Goal: Find specific page/section: Find specific page/section

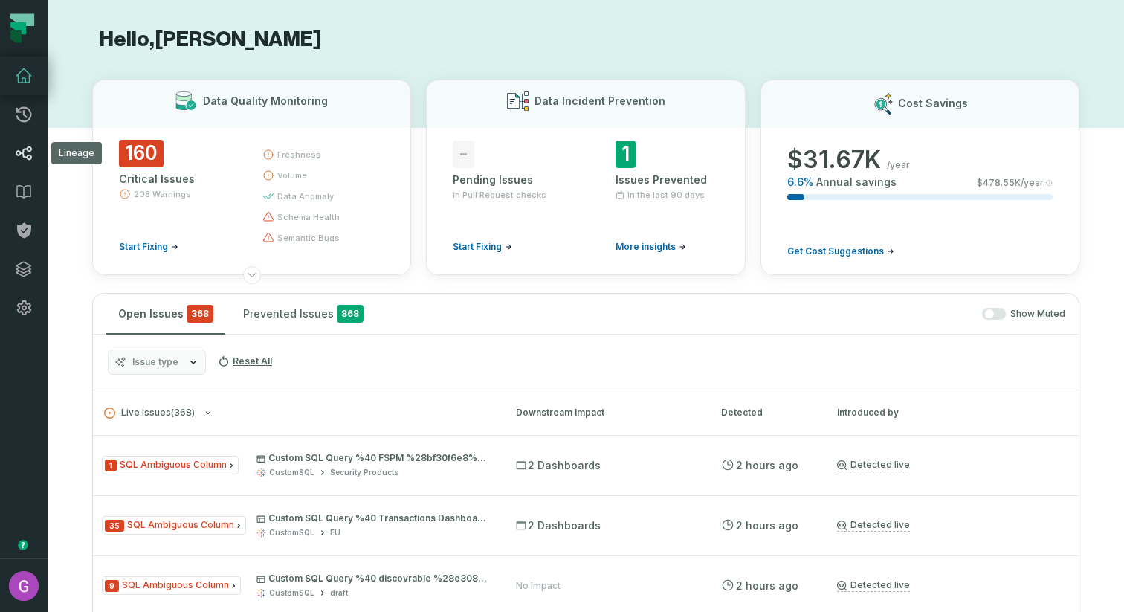
click at [17, 149] on icon at bounding box center [24, 153] width 18 height 18
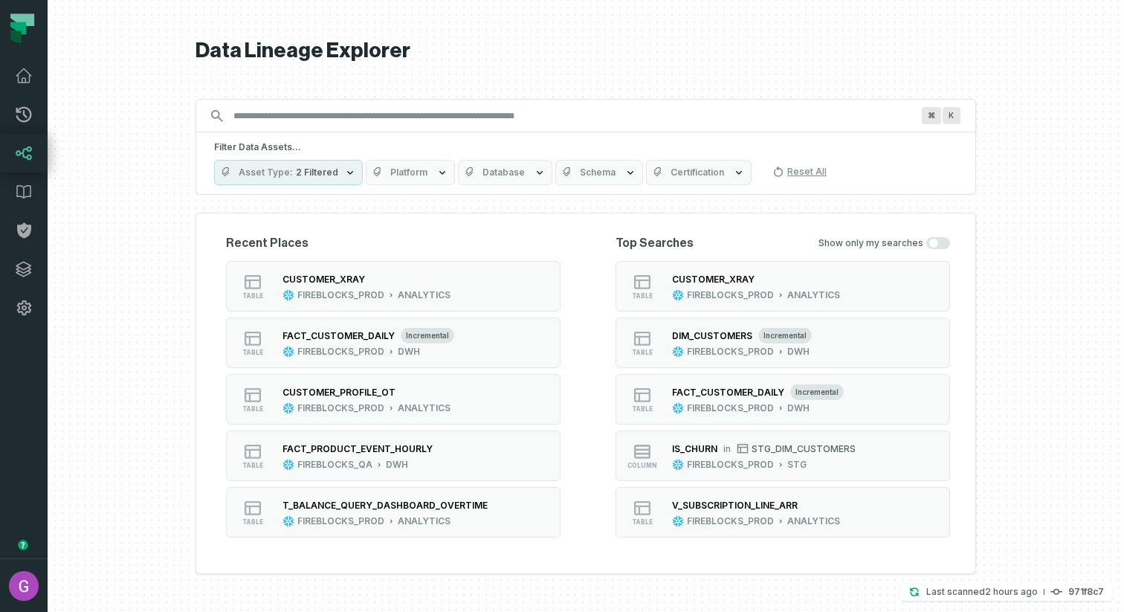
click at [352, 109] on input "Discovery Provider cmdk menu" at bounding box center [573, 116] width 696 height 24
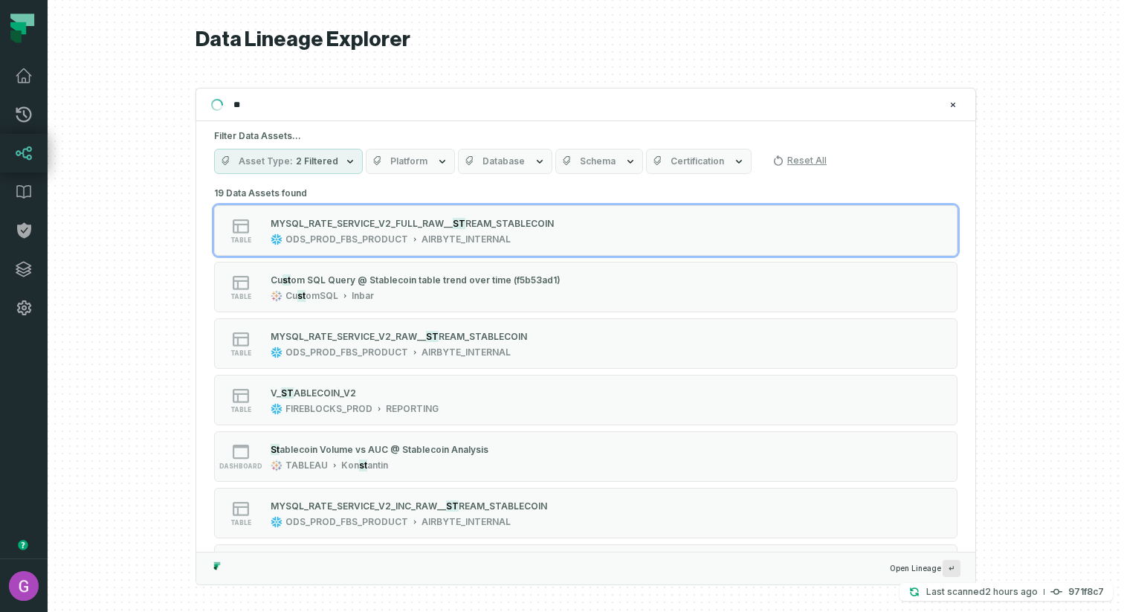
type input "*"
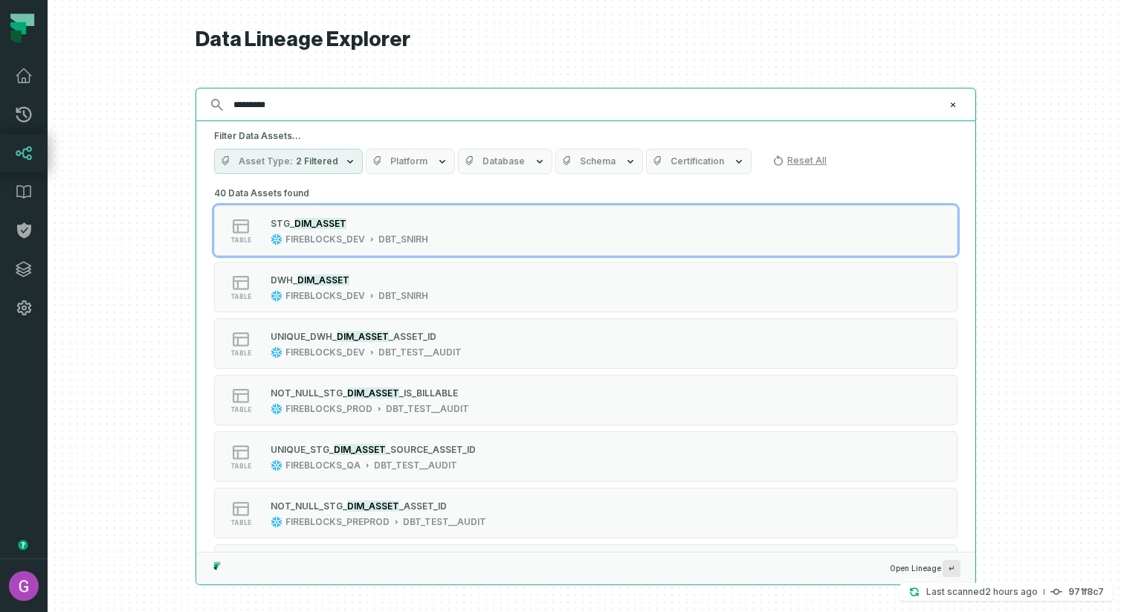
click at [260, 110] on input "*********" at bounding box center [585, 105] width 720 height 24
paste input "text"
type input "*********"
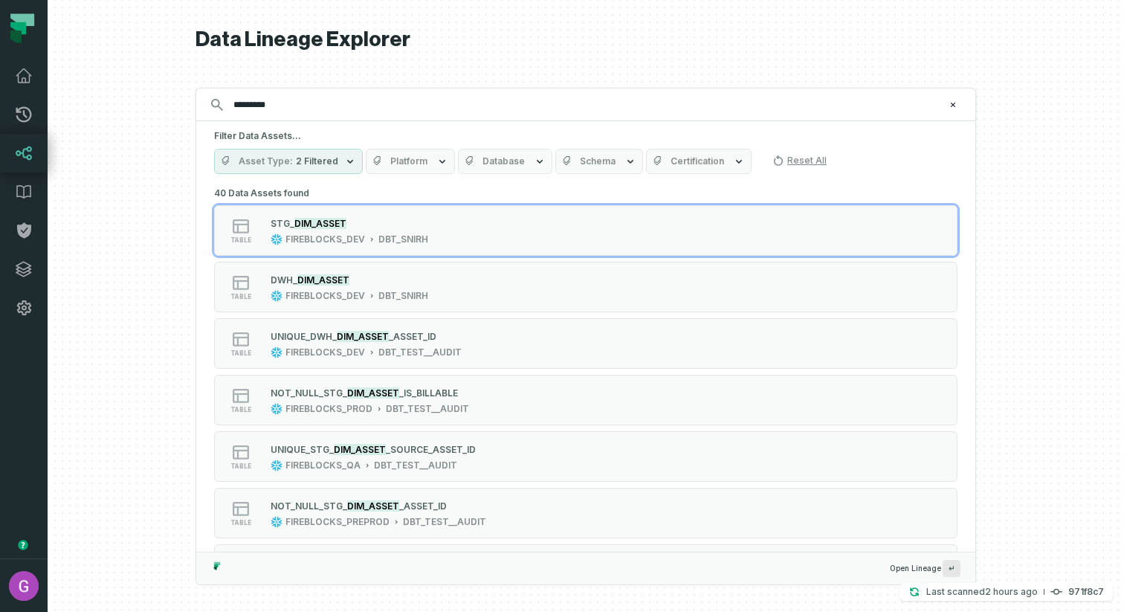
click at [627, 161] on icon "button" at bounding box center [630, 162] width 6 height 4
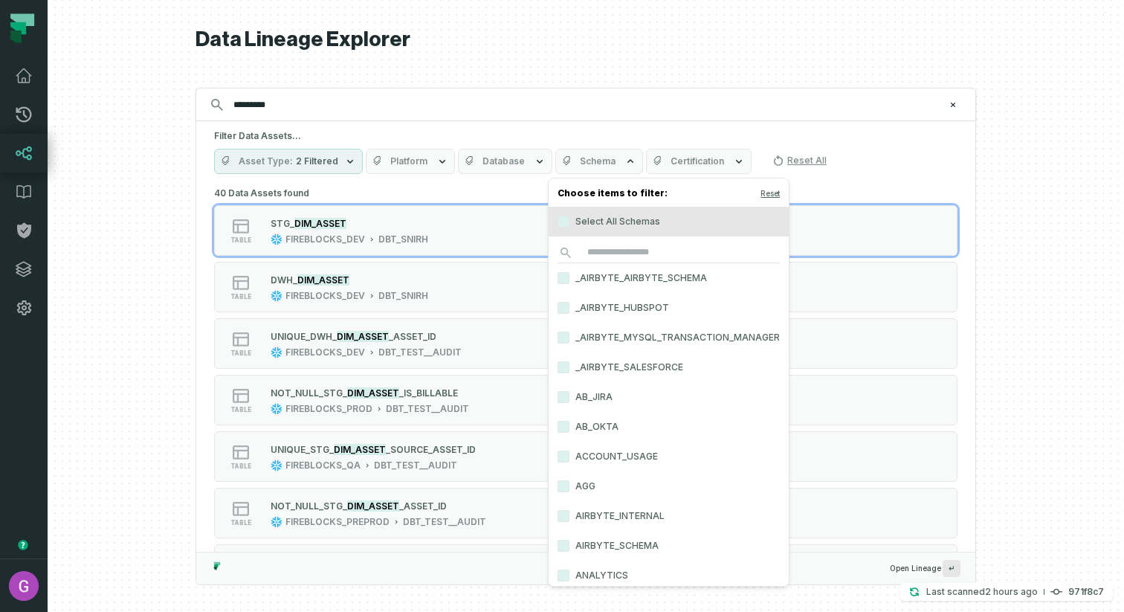
click at [523, 164] on button "Database" at bounding box center [505, 161] width 94 height 25
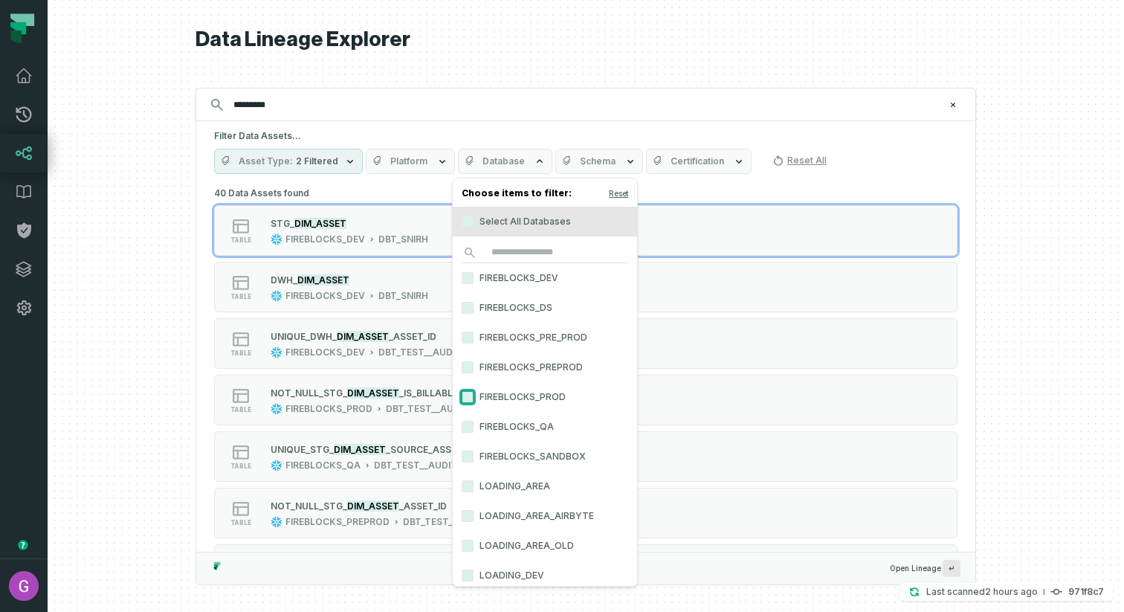
click at [466, 392] on button "FIREBLOCKS_PROD" at bounding box center [468, 397] width 12 height 12
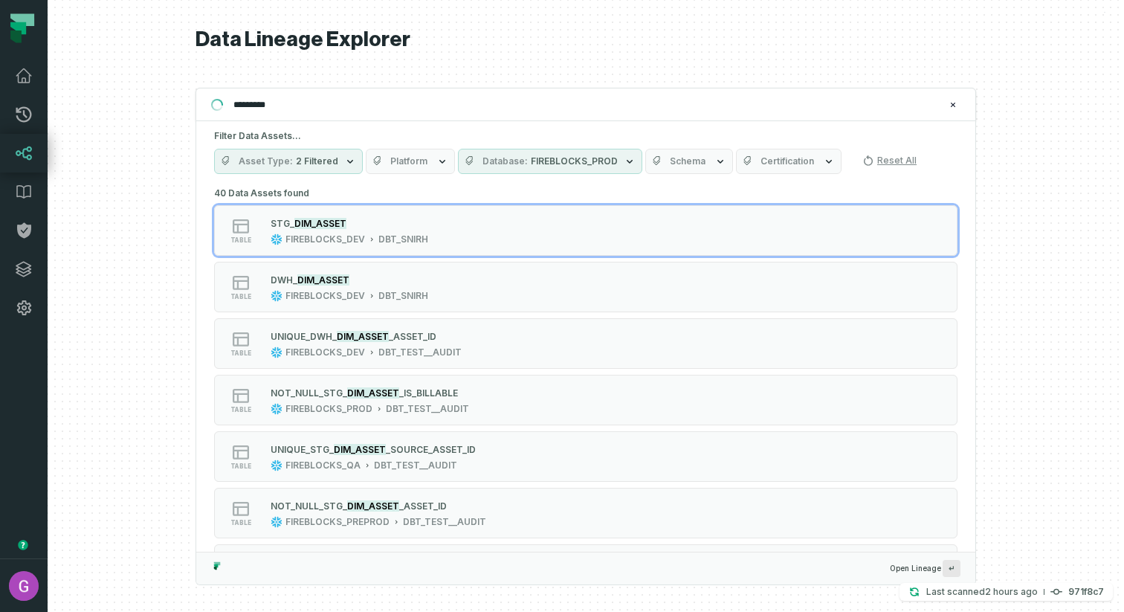
click at [1029, 192] on div at bounding box center [586, 306] width 1077 height 612
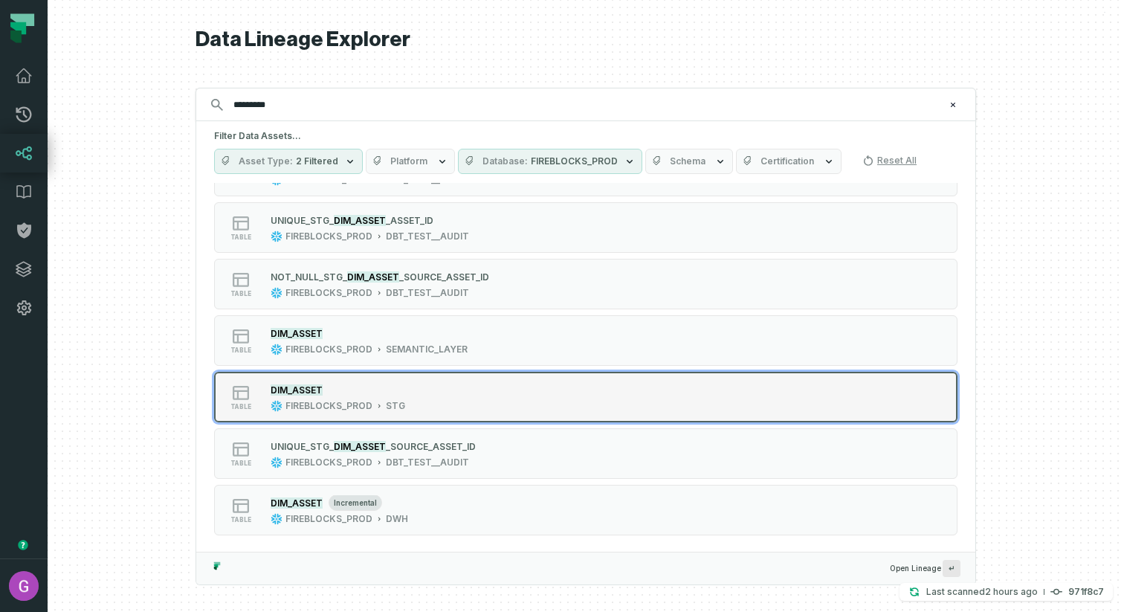
scroll to position [119, 0]
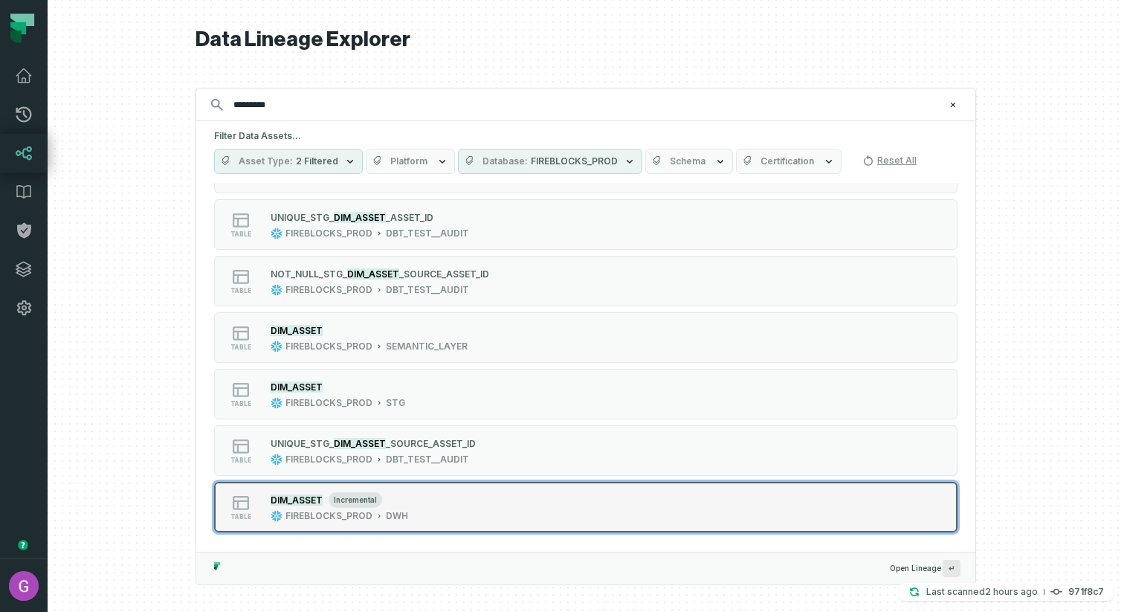
click at [503, 510] on div "table DIM_ASSET incremental FIREBLOCKS_PROD DWH" at bounding box center [403, 507] width 372 height 30
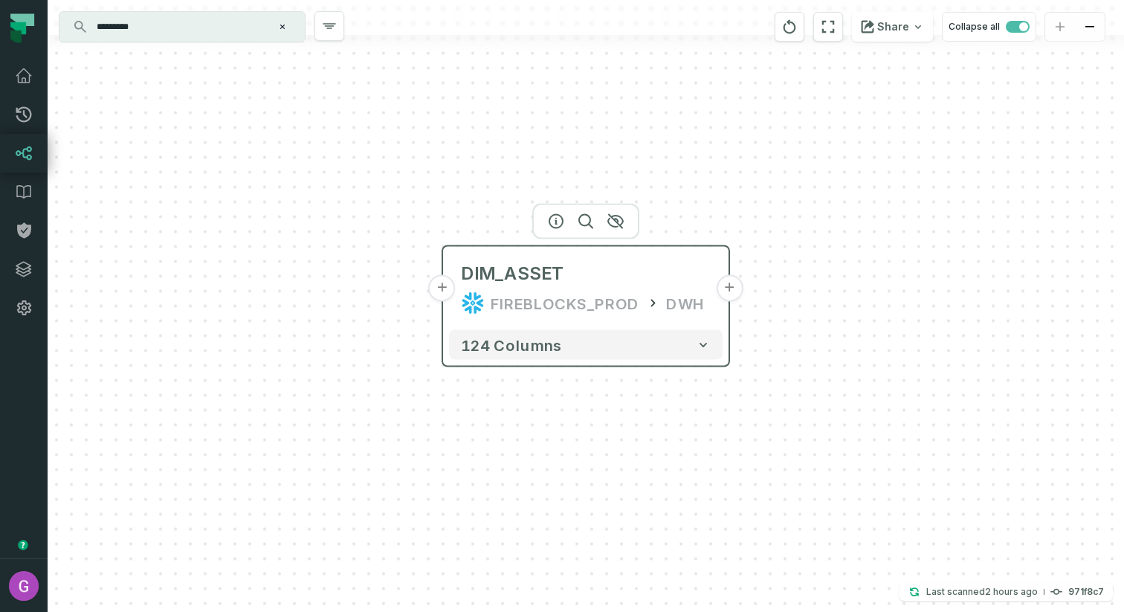
click at [435, 291] on button "+" at bounding box center [442, 288] width 27 height 27
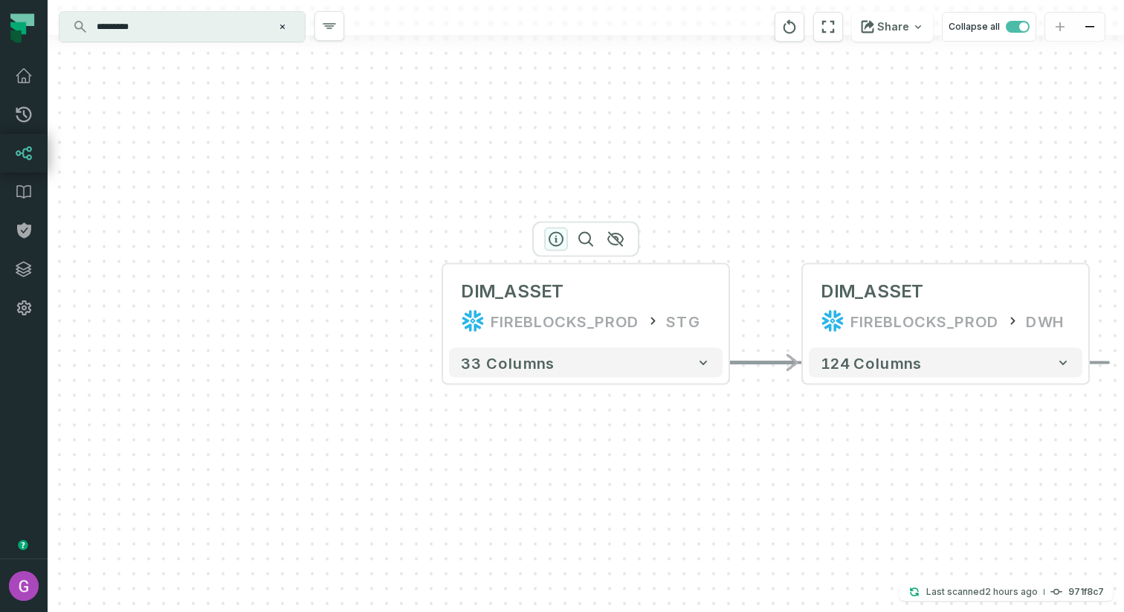
click at [561, 236] on icon "button" at bounding box center [555, 239] width 13 height 13
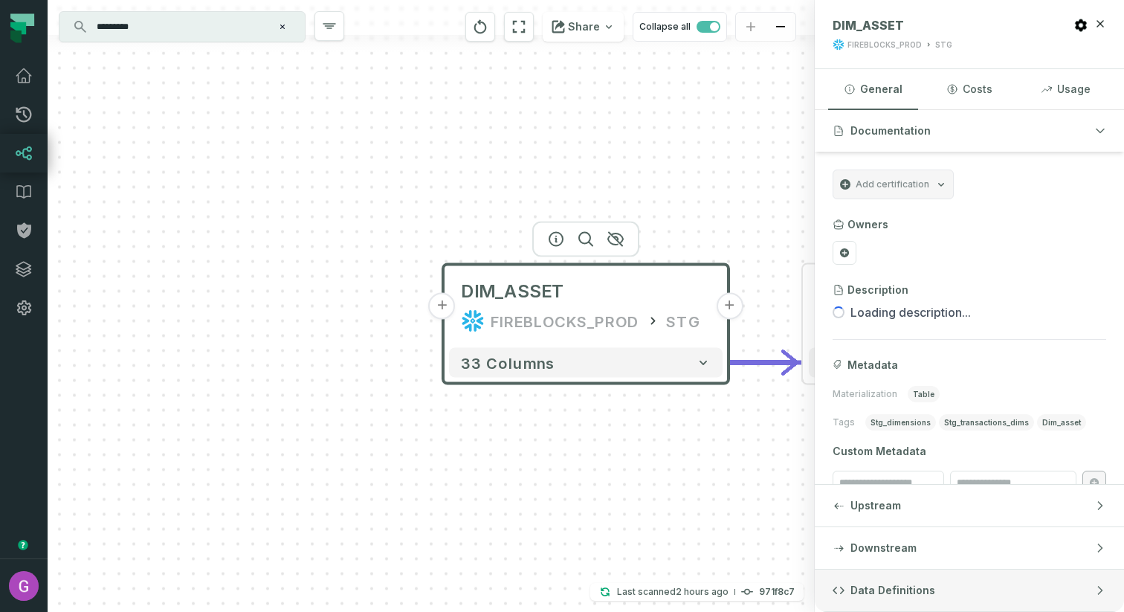
click at [904, 584] on span "Data Definitions" at bounding box center [892, 590] width 85 height 15
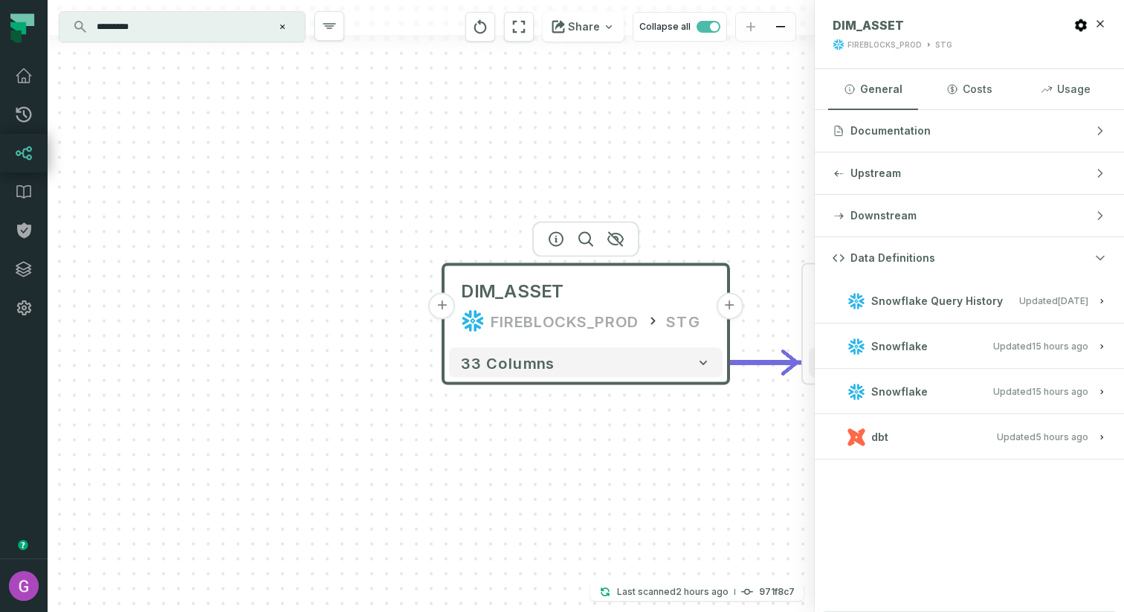
click at [940, 303] on span "Snowflake Query History" at bounding box center [937, 301] width 132 height 15
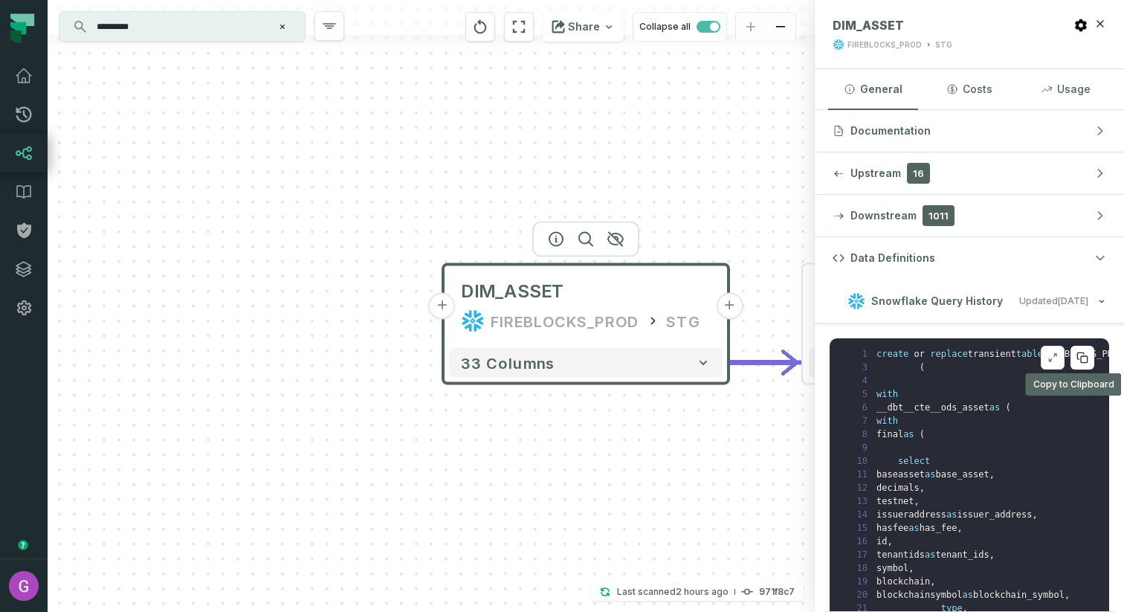
click at [1077, 355] on icon at bounding box center [1080, 355] width 7 height 7
click at [1077, 354] on icon at bounding box center [1083, 358] width 12 height 12
